Goal: Find specific page/section: Find specific page/section

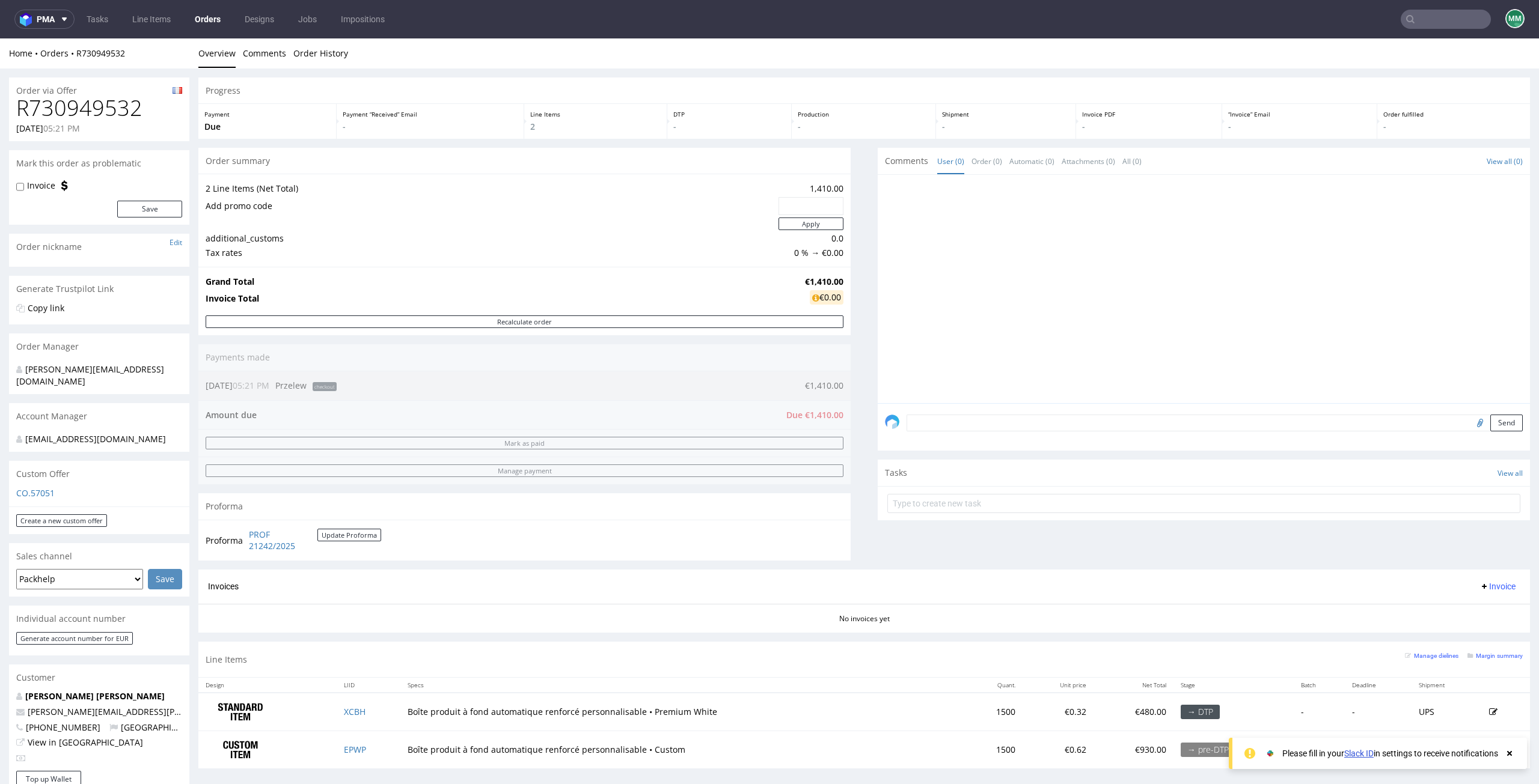
click at [1429, 19] on input "text" at bounding box center [1445, 19] width 90 height 19
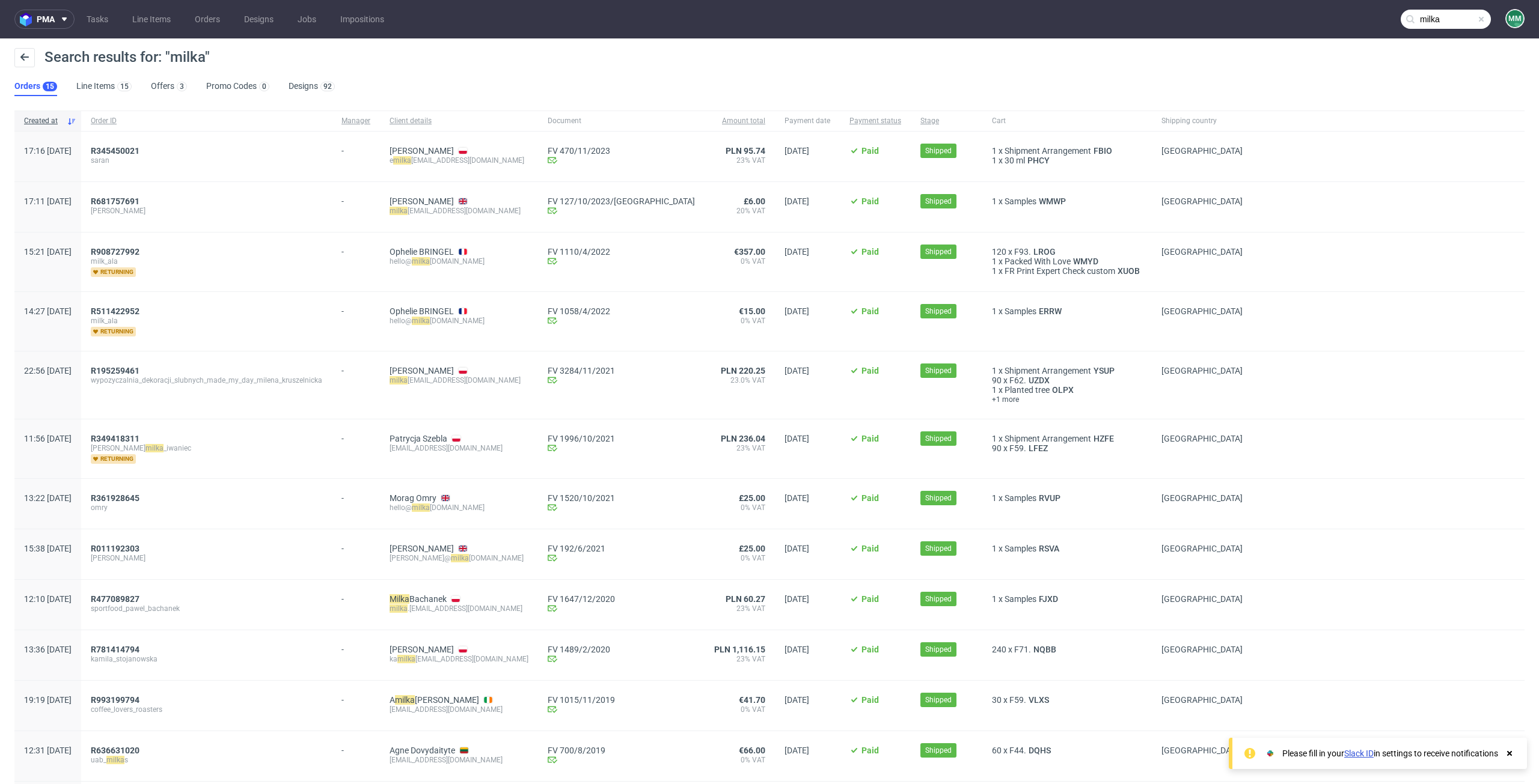
click at [784, 119] on span "Payment date" at bounding box center [807, 122] width 45 height 11
drag, startPoint x: 1439, startPoint y: 20, endPoint x: 1232, endPoint y: 29, distance: 207.2
click at [1232, 29] on nav "pma Tasks Line Items Orders Designs Jobs Impositions milka MM" at bounding box center [769, 19] width 1539 height 39
type input "1609"
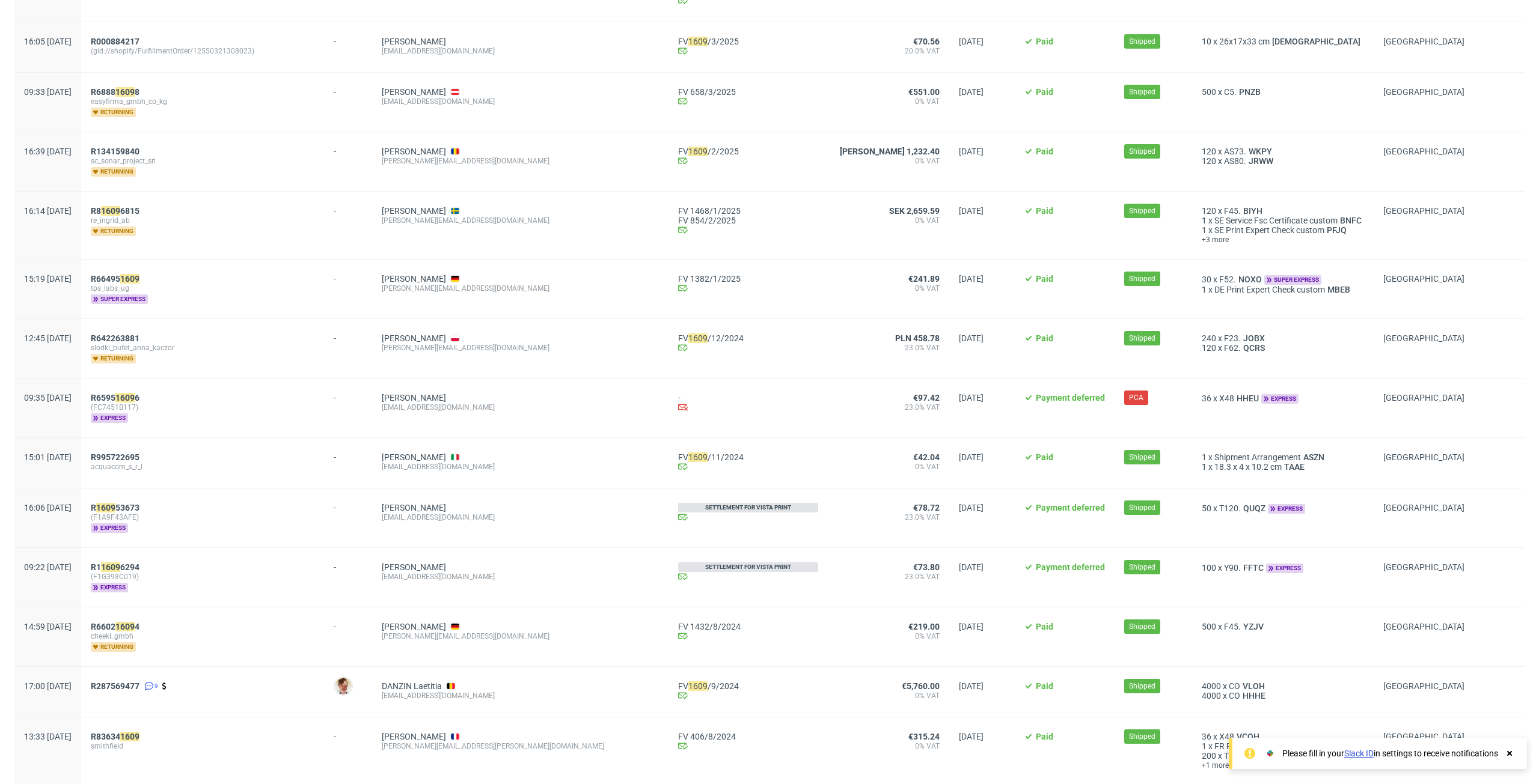
scroll to position [601, 0]
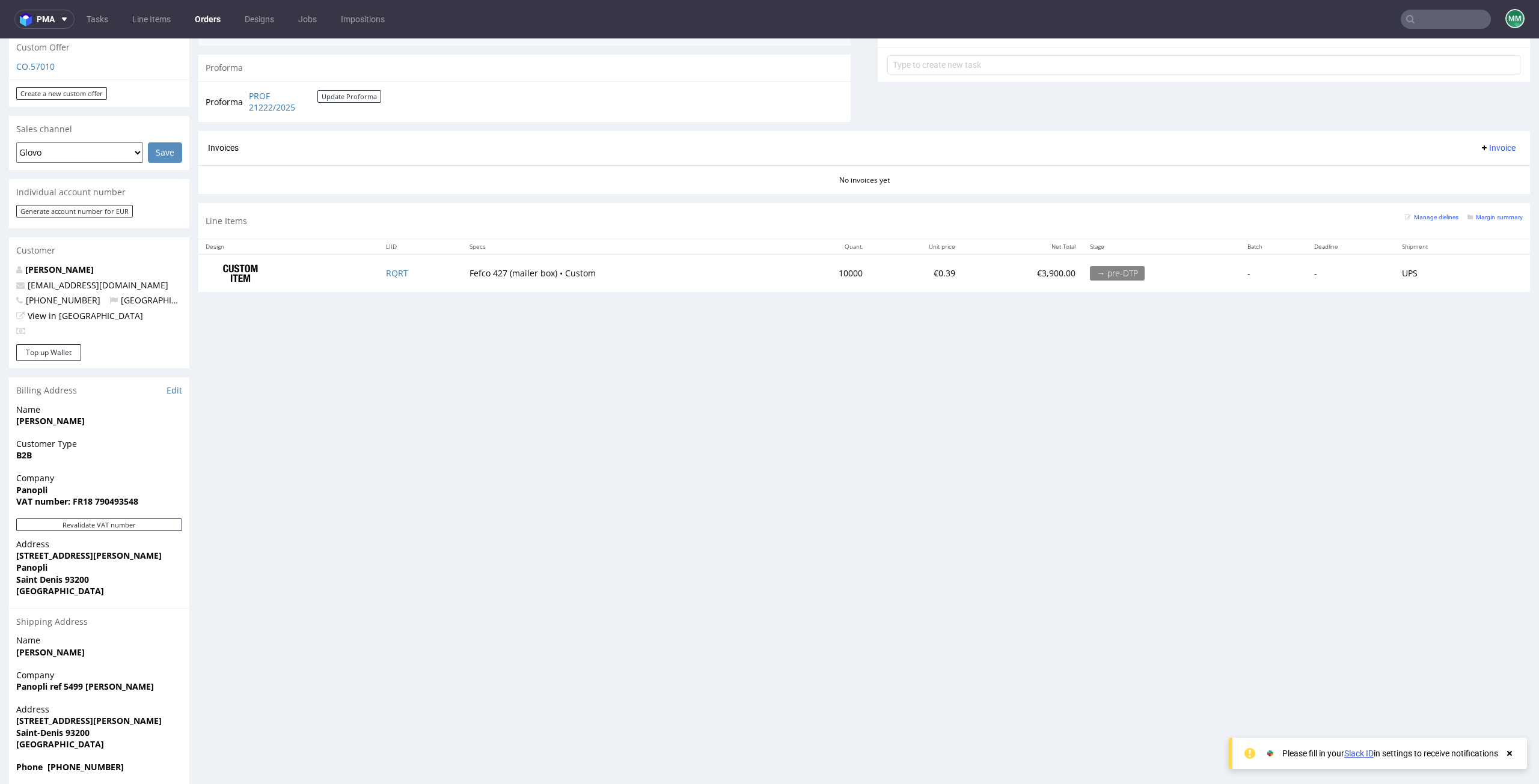
scroll to position [441, 0]
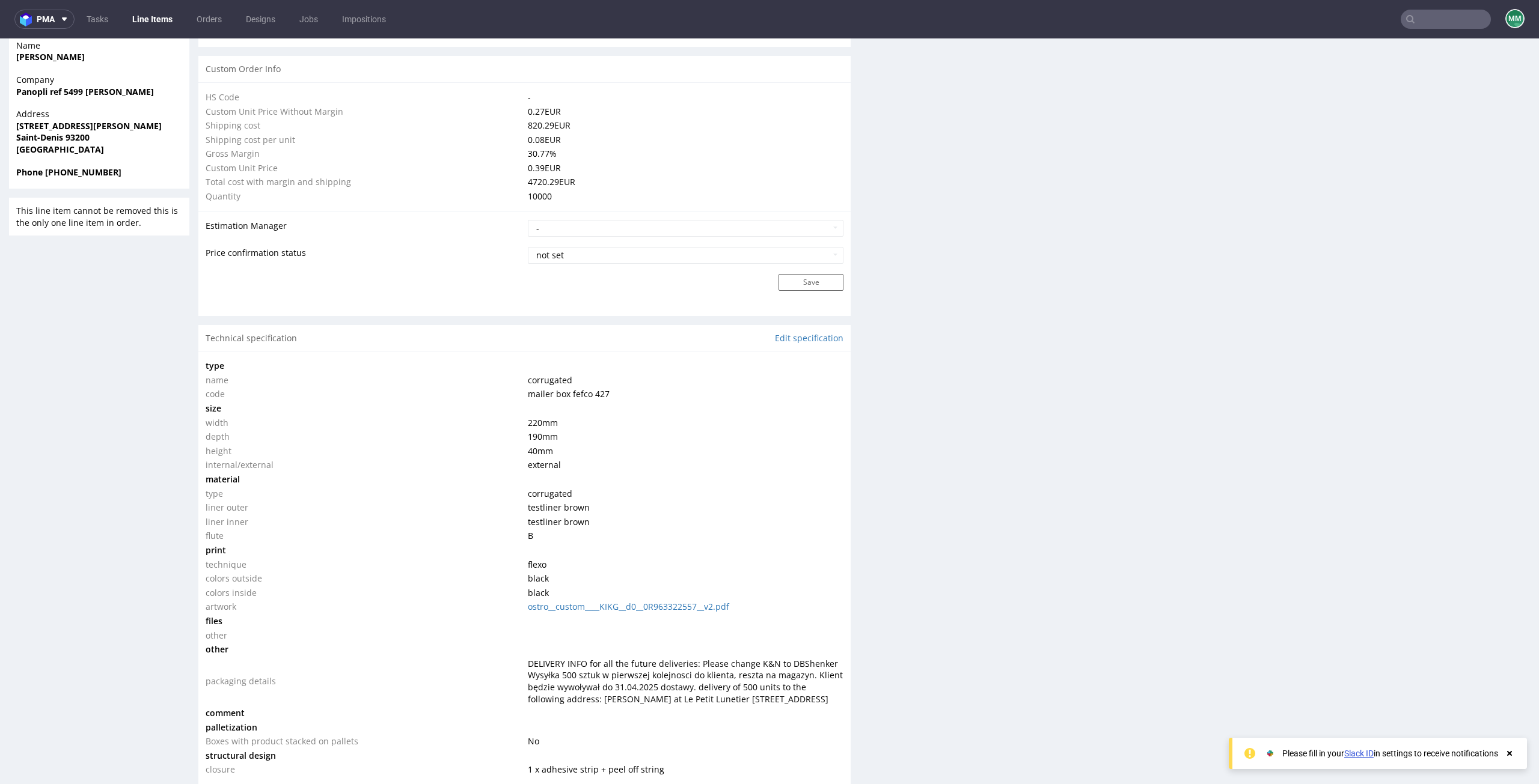
scroll to position [1082, 0]
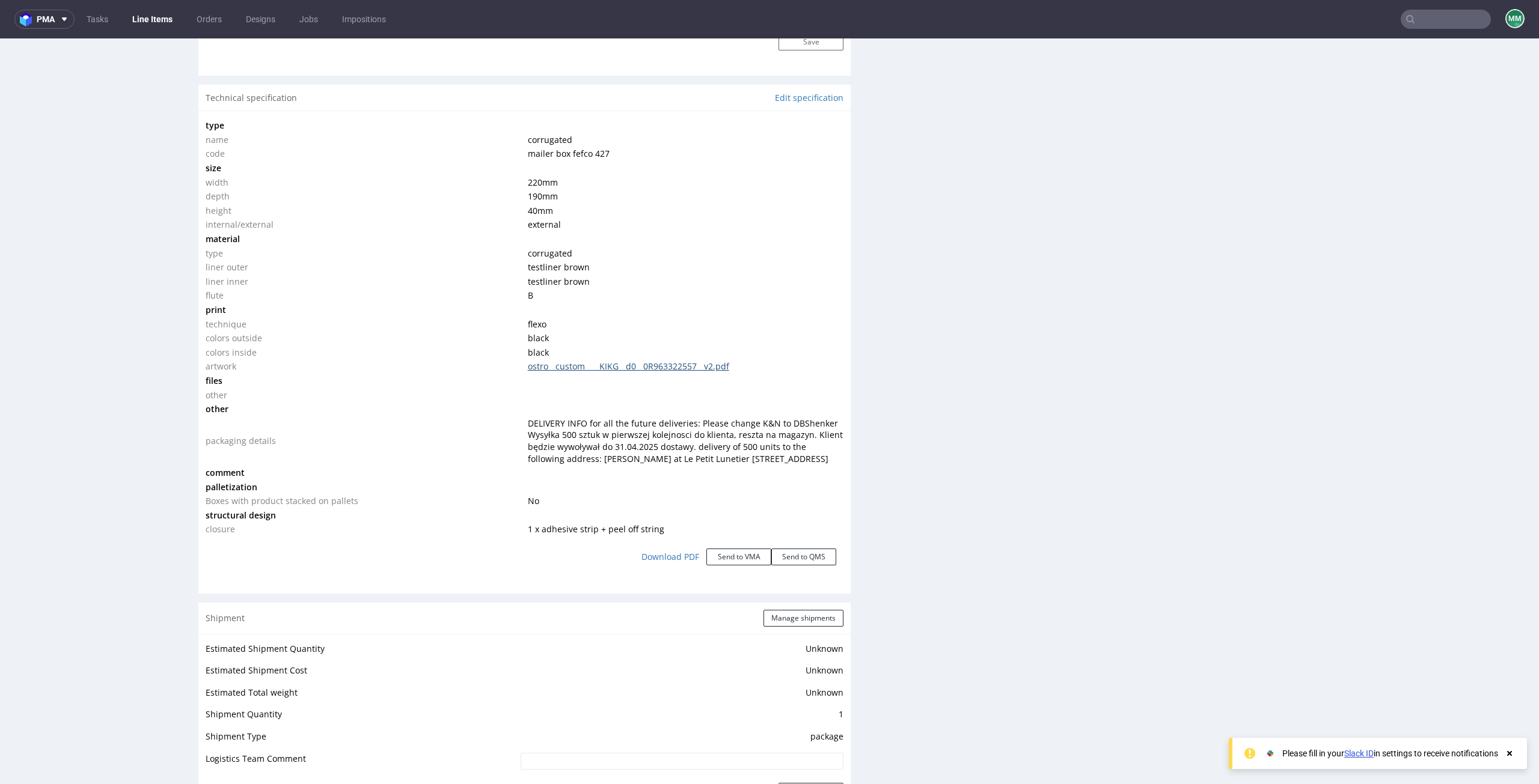
click at [568, 369] on link "ostro__custom____KIKG__d0__0R963322557__v2.pdf" at bounding box center [629, 366] width 202 height 11
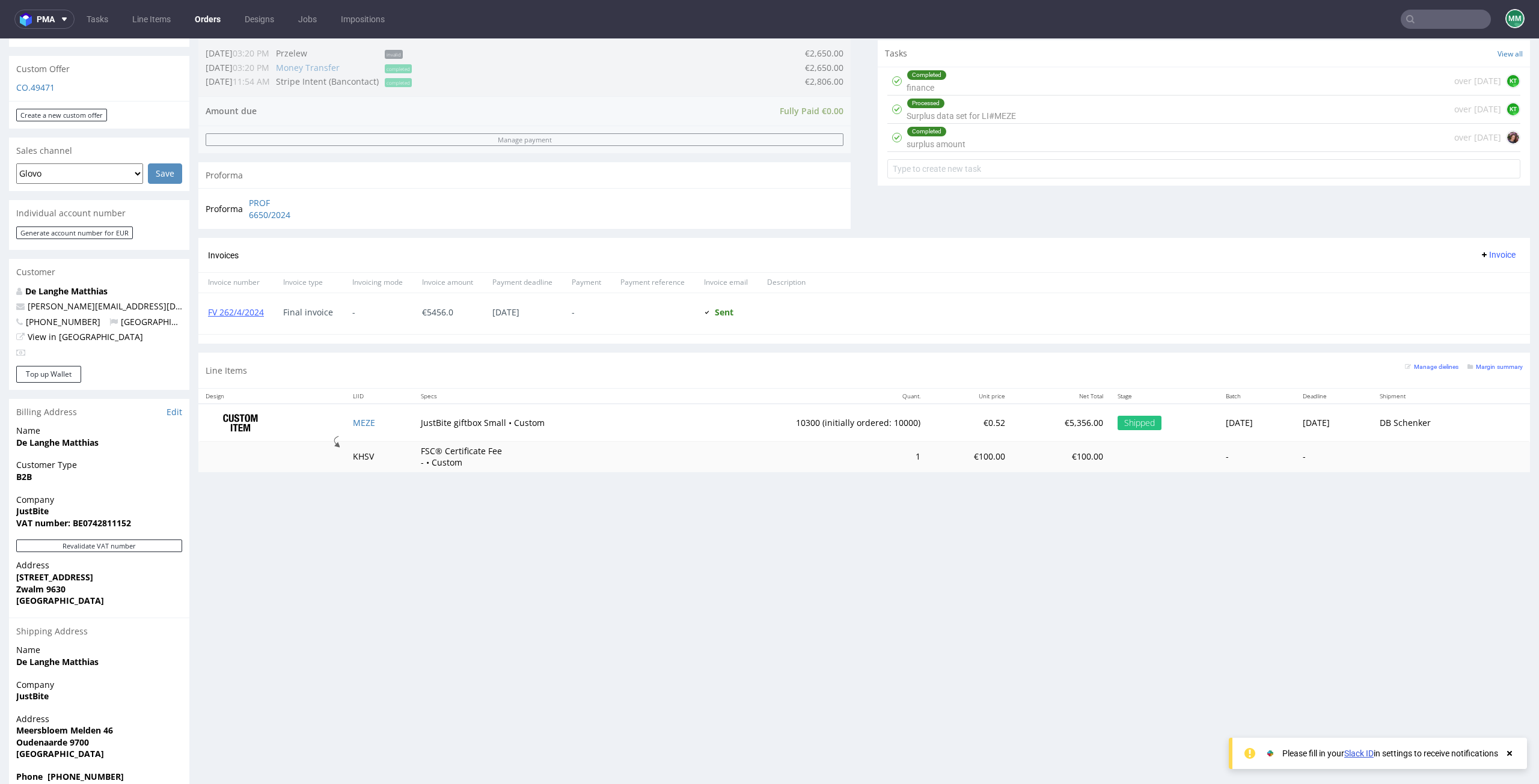
scroll to position [3, 0]
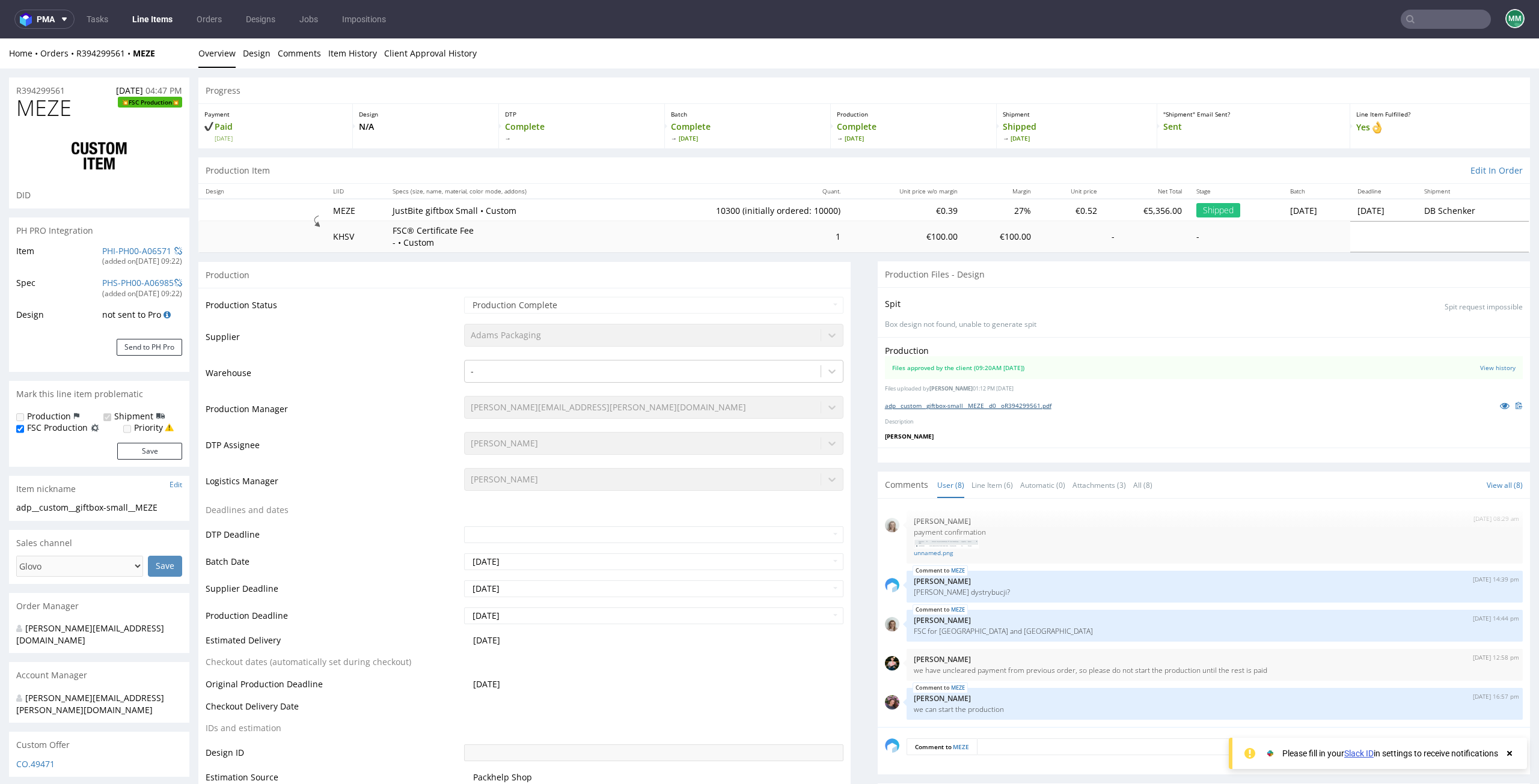
click at [947, 406] on link "adp__custom__giftbox-small__MEZE__d0__oR394299561.pdf" at bounding box center [968, 406] width 166 height 8
click at [39, 19] on span "pma" at bounding box center [46, 19] width 18 height 8
click at [45, 80] on span "Production Management App" at bounding box center [90, 84] width 96 height 8
click at [691, 20] on nav "pma Tasks Line Items Orders Designs Jobs Impositions MM" at bounding box center [769, 19] width 1539 height 39
click at [102, 22] on link "Tasks" at bounding box center [97, 19] width 36 height 19
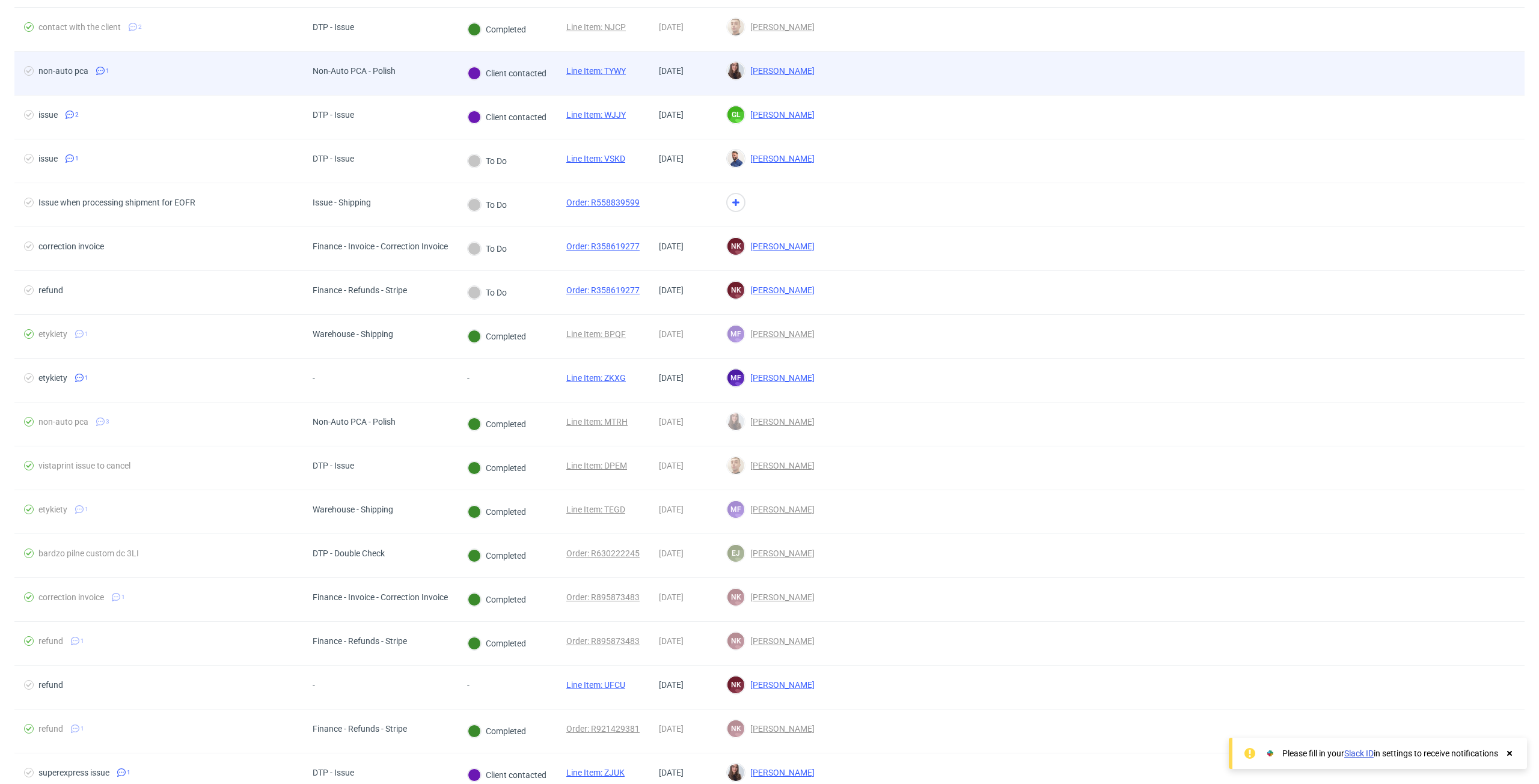
scroll to position [681, 0]
